Goal: Task Accomplishment & Management: Manage account settings

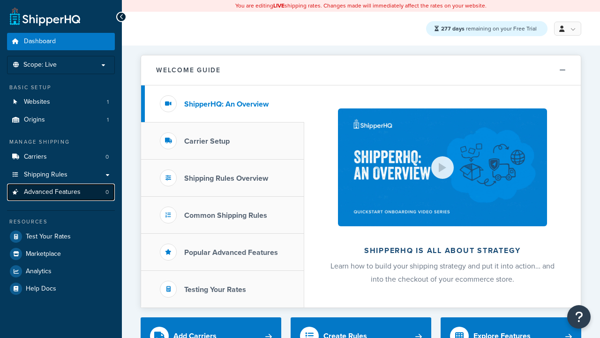
click at [61, 192] on span "Advanced Features" at bounding box center [52, 192] width 57 height 8
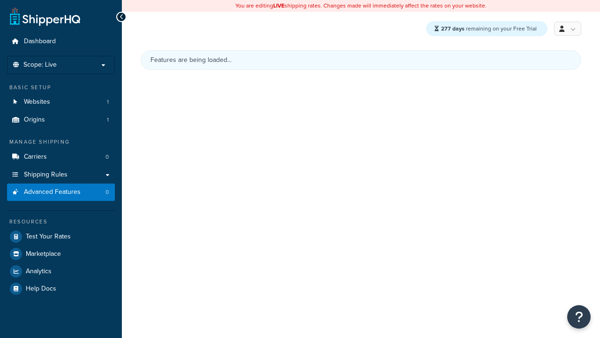
scroll to position [418, 0]
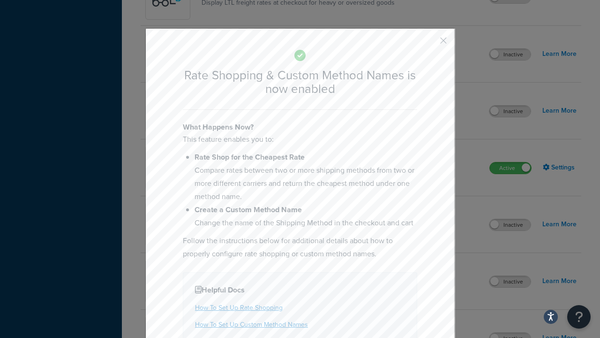
click at [429, 44] on button "button" at bounding box center [429, 44] width 2 height 2
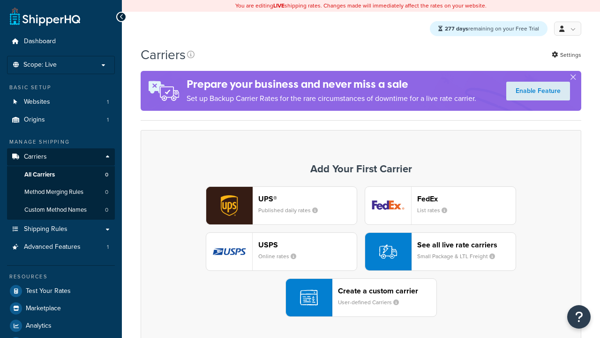
click at [361, 252] on div "UPS® Published daily rates FedEx List rates USPS Online rates See all live rate…" at bounding box center [360, 251] width 421 height 130
click at [440, 252] on div "See all live rate carriers Small Package & LTL Freight" at bounding box center [466, 251] width 98 height 23
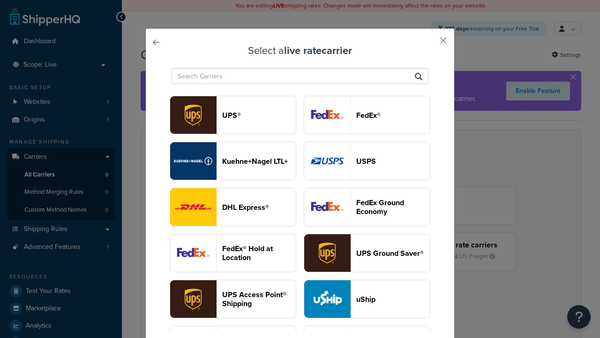
click at [367, 157] on header "USPS" at bounding box center [393, 161] width 74 height 9
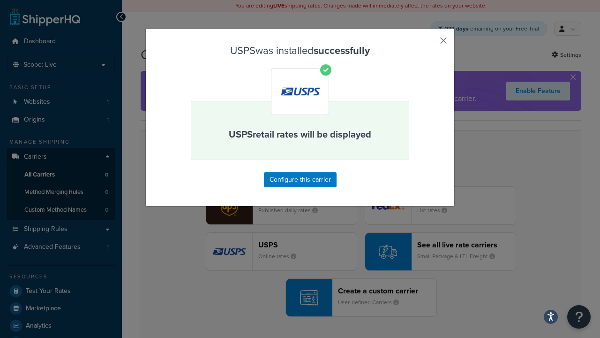
click at [429, 44] on button "button" at bounding box center [429, 44] width 2 height 2
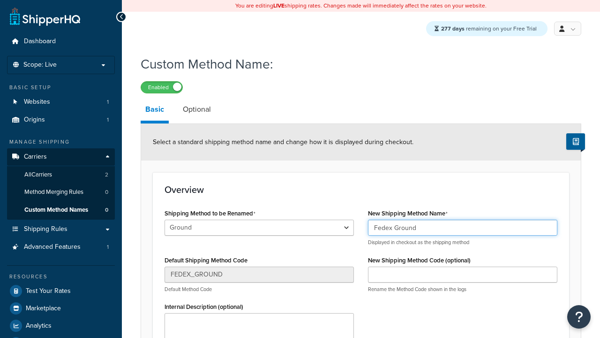
type input "Fedex Ground"
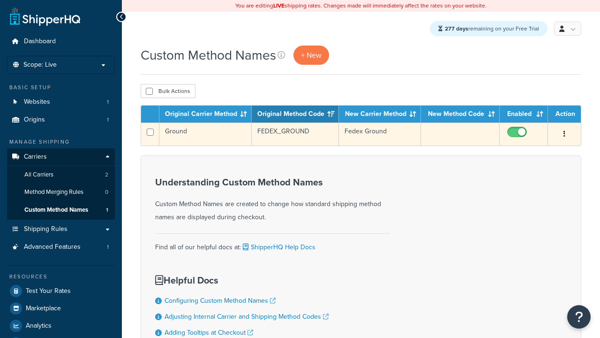
click at [564, 135] on icon "button" at bounding box center [564, 133] width 2 height 7
click at [0, 0] on link "Edit" at bounding box center [0, 0] width 0 height 0
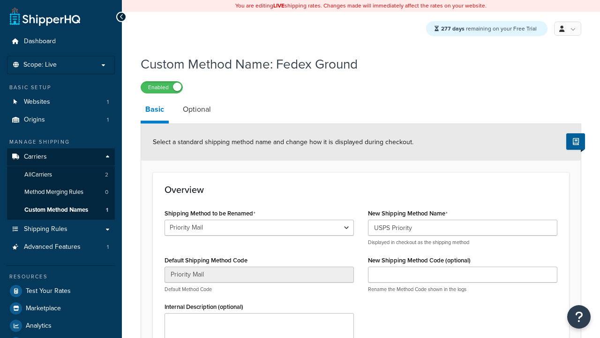
select select "698423"
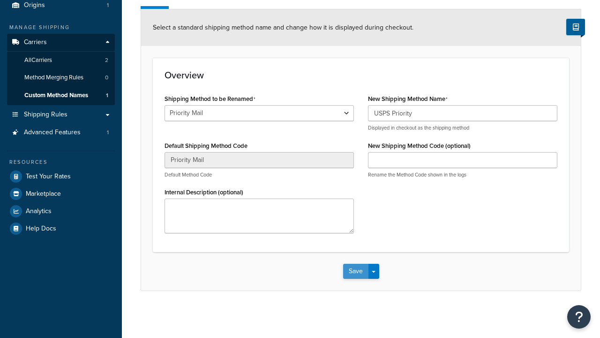
type input "USPS Priority"
click at [355, 270] on button "Save" at bounding box center [355, 270] width 25 height 15
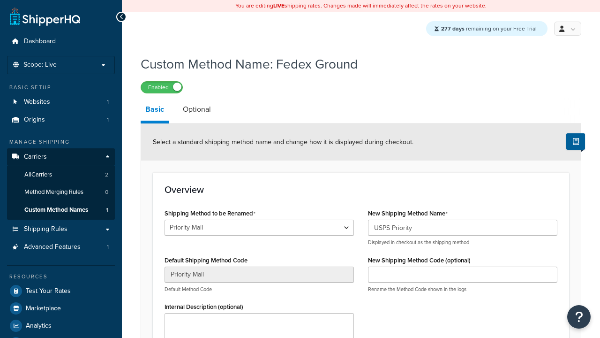
scroll to position [0, 0]
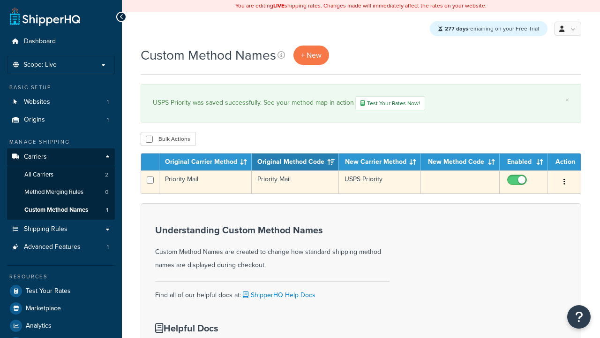
click at [564, 183] on icon "button" at bounding box center [564, 181] width 2 height 7
click at [0, 0] on link "Duplicate" at bounding box center [0, 0] width 0 height 0
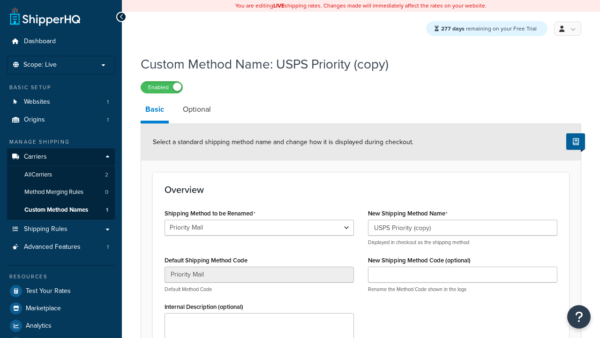
scroll to position [116, 0]
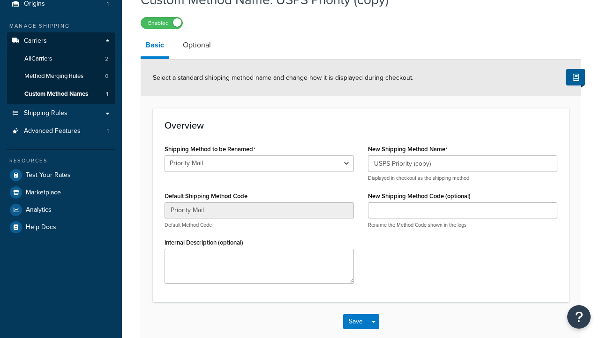
scroll to position [0, 0]
select select "698431"
type input "FEDEX_GROUND"
click at [355, 314] on button "Save" at bounding box center [355, 321] width 25 height 15
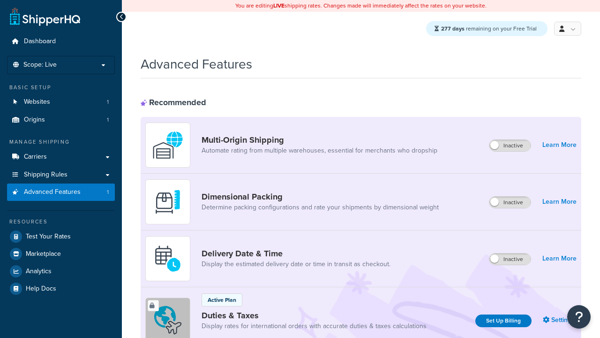
scroll to position [418, 0]
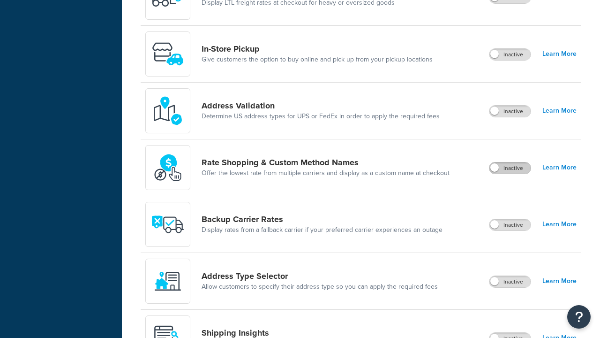
scroll to position [0, 0]
